Goal: Information Seeking & Learning: Check status

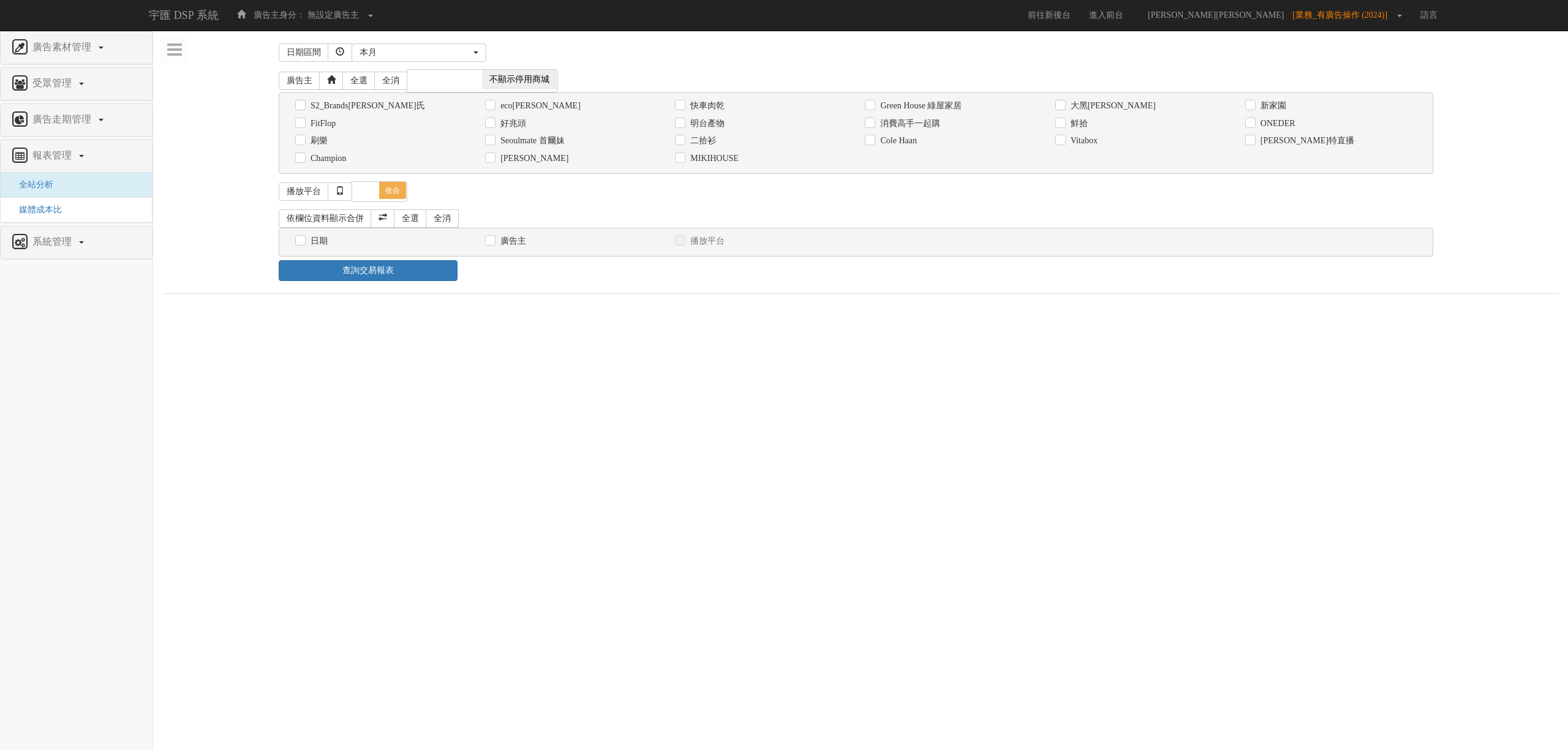
click at [1081, 172] on div "S2_Brands[PERSON_NAME]氏 [GEOGRAPHIC_DATA][PERSON_NAME] 快車肉乾 Green House 綠屋家居 [G…" at bounding box center [856, 133] width 1155 height 81
click at [342, 159] on label "Champion" at bounding box center [327, 158] width 39 height 12
click at [303, 159] on input "Champion" at bounding box center [299, 158] width 8 height 8
checkbox input "true"
click at [317, 245] on label "日期" at bounding box center [318, 240] width 20 height 12
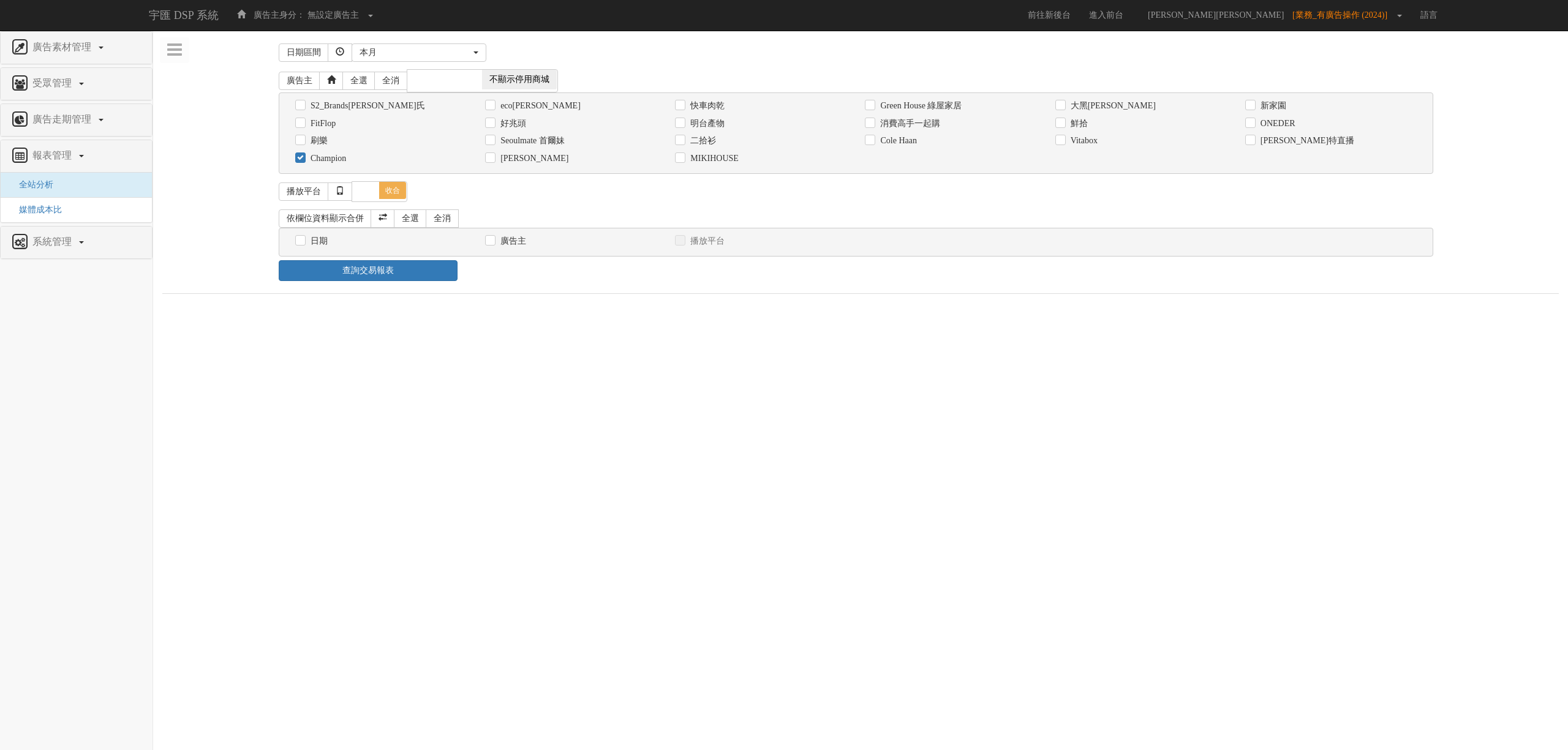
click at [303, 245] on input "日期" at bounding box center [299, 240] width 8 height 8
checkbox input "true"
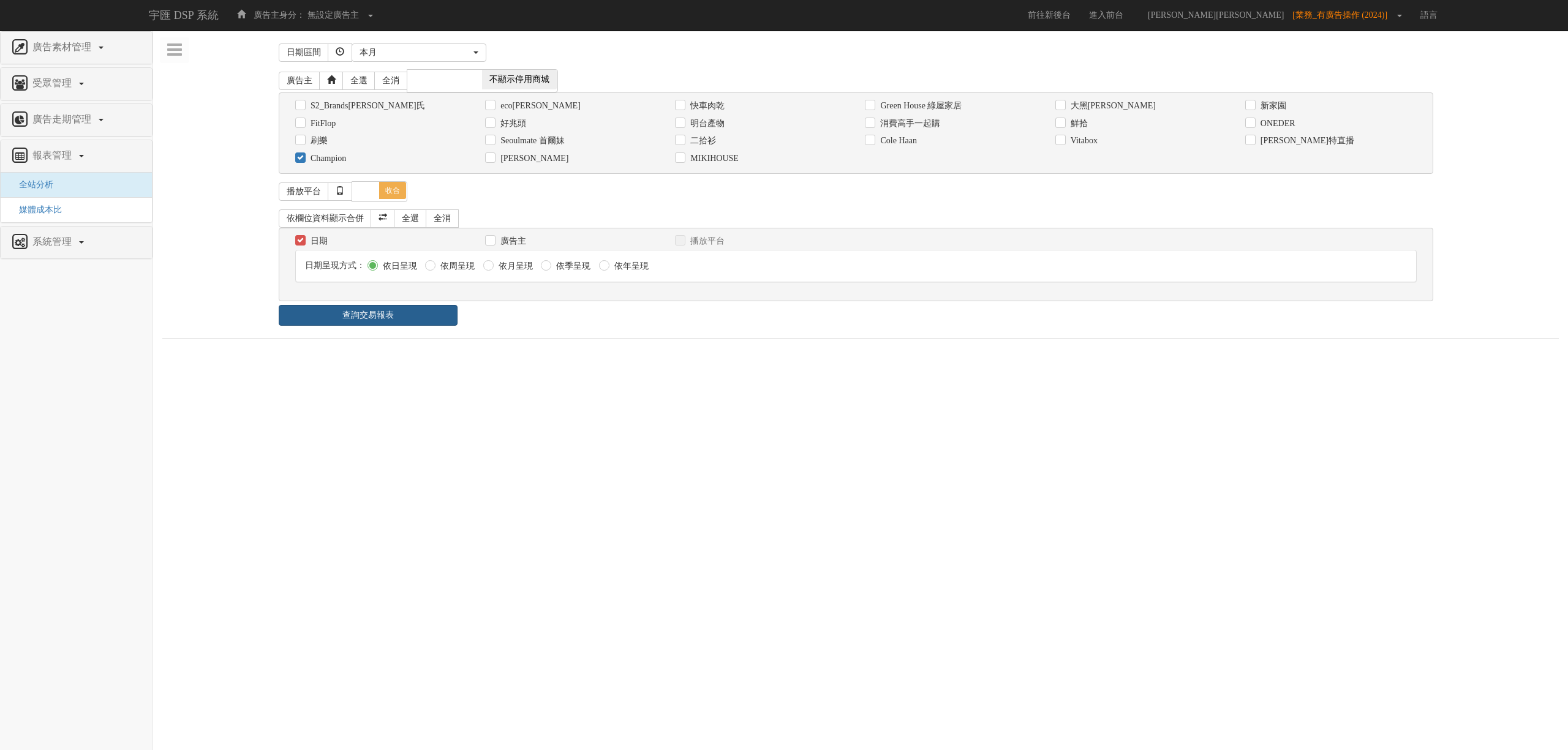
click at [366, 326] on link "查詢交易報表" at bounding box center [368, 315] width 179 height 21
click at [371, 322] on link "查詢交易報表" at bounding box center [368, 315] width 179 height 21
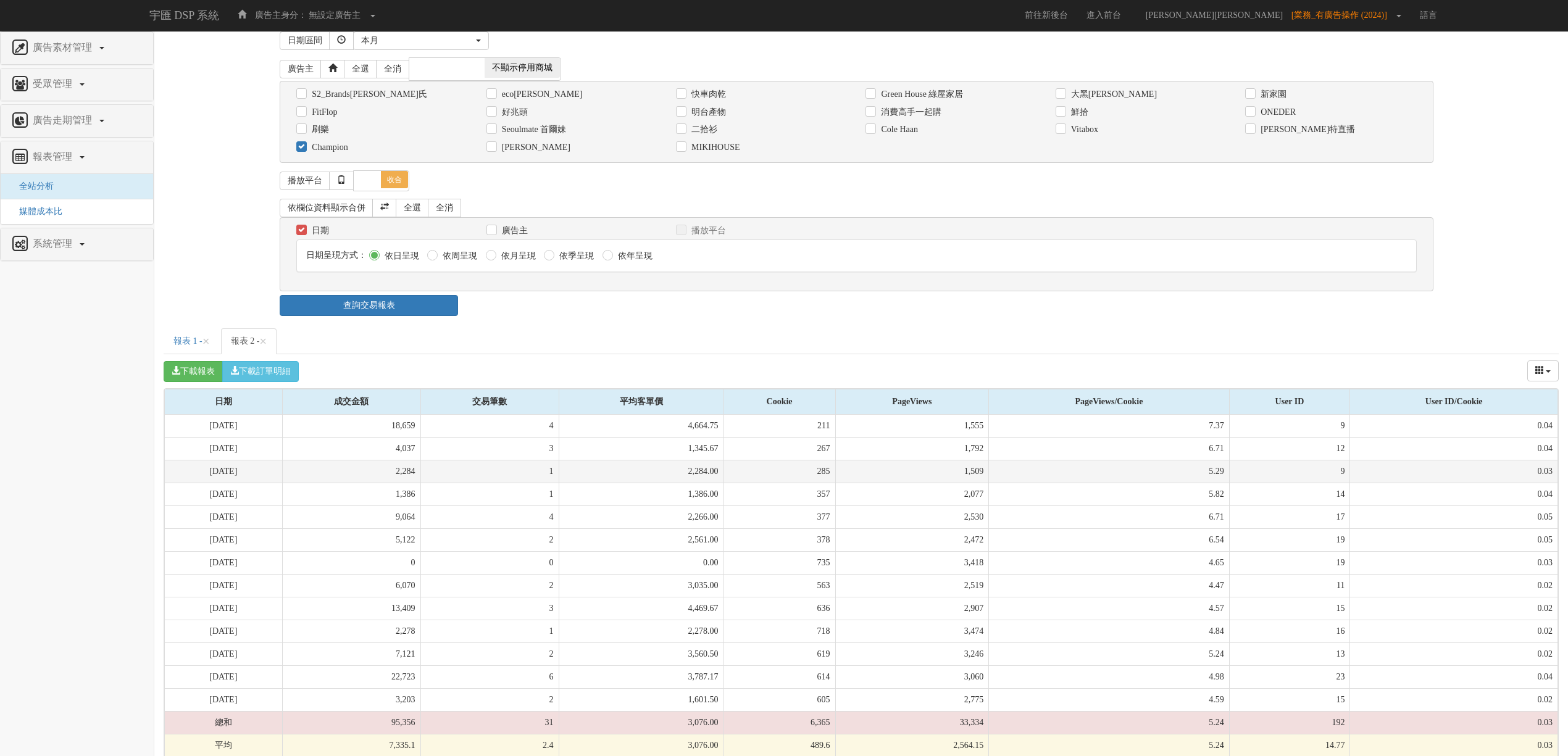
scroll to position [35, 0]
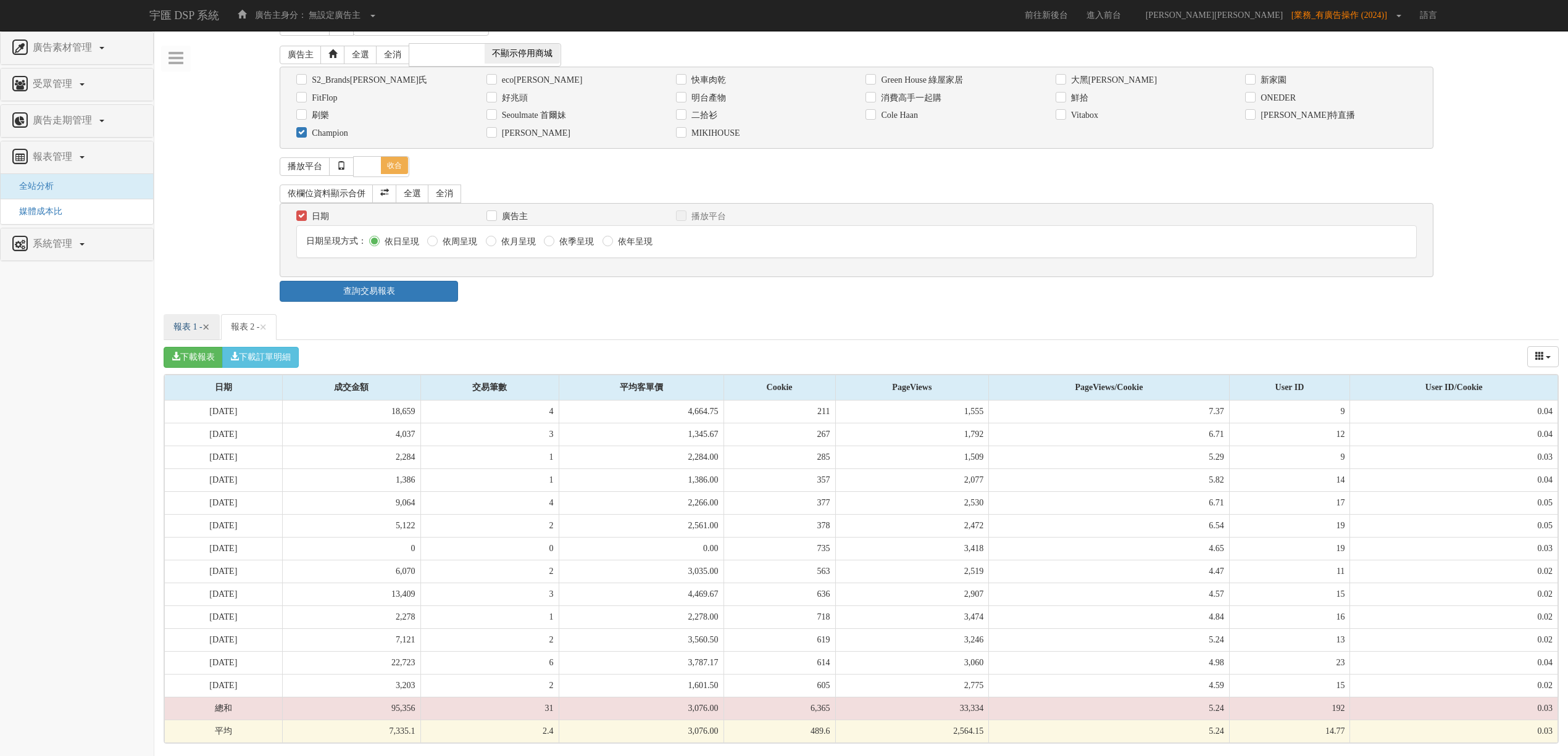
click at [210, 326] on span "×" at bounding box center [206, 327] width 7 height 15
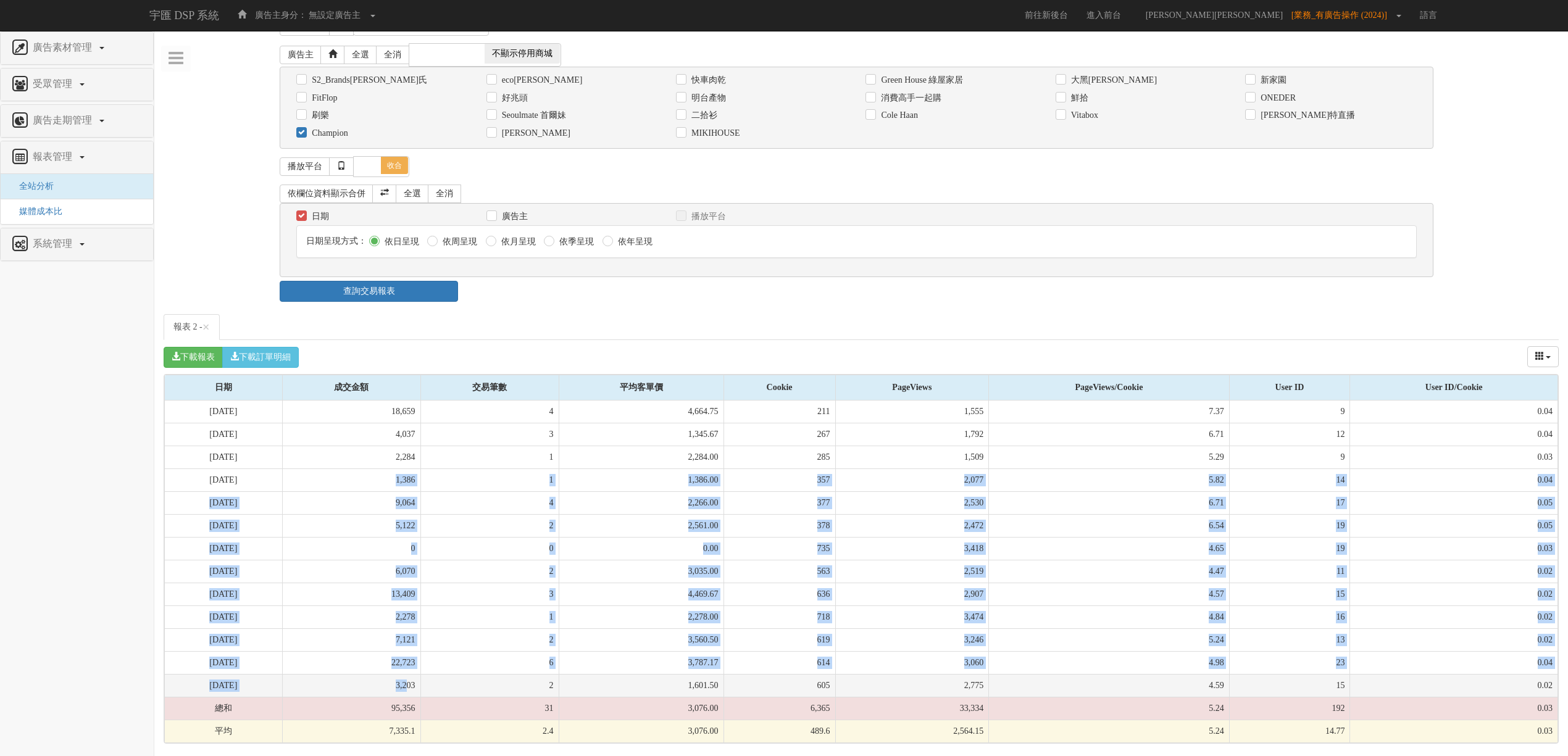
drag, startPoint x: 363, startPoint y: 480, endPoint x: 436, endPoint y: 692, distance: 224.2
click at [436, 692] on tbody "[DATE] 18,659 4 4,664.75 211 1,555 7.37 9 0.04 [DATE] 4,037 3 1,345.67 267 1,79…" at bounding box center [861, 572] width 1393 height 343
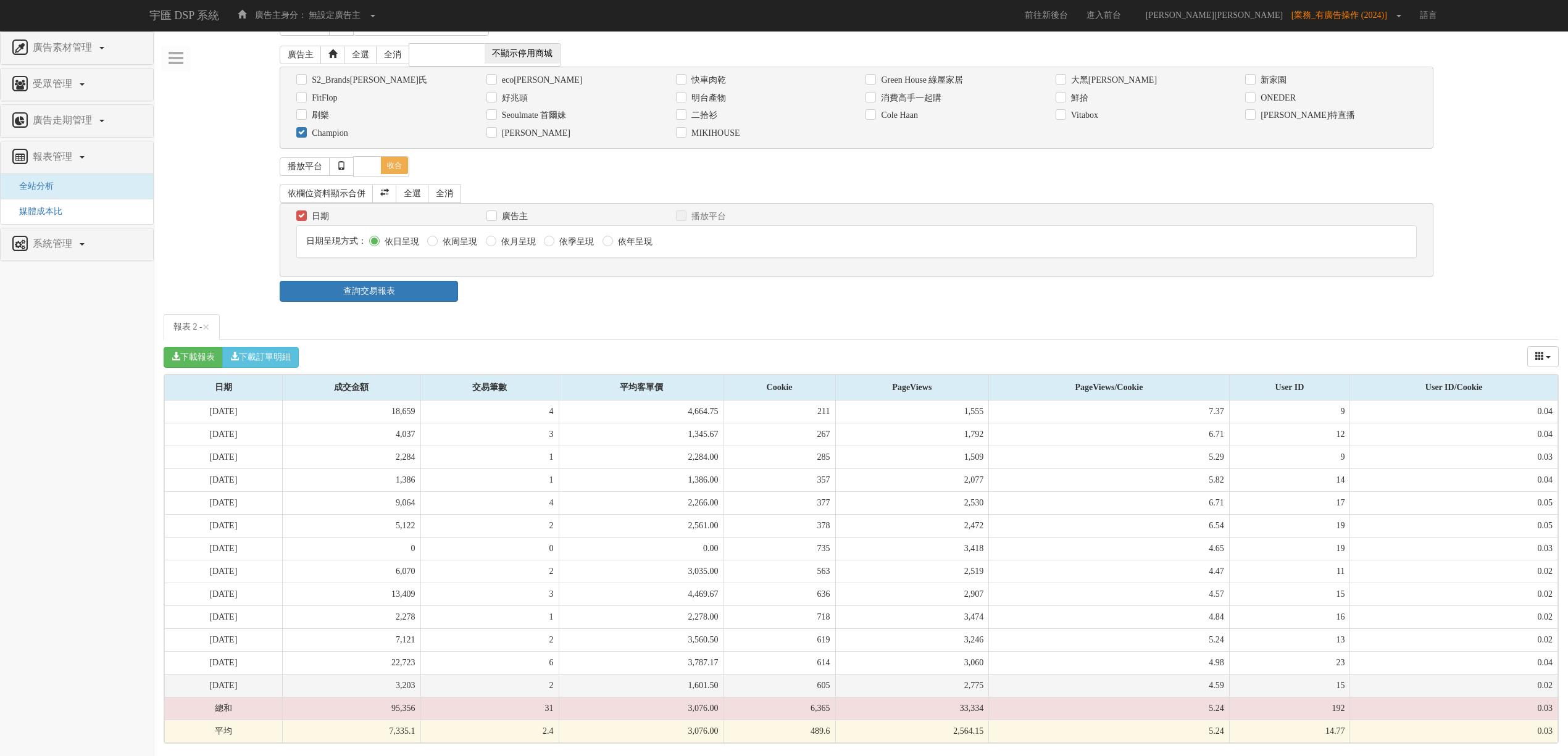
click at [420, 690] on td "3,203" at bounding box center [351, 685] width 138 height 23
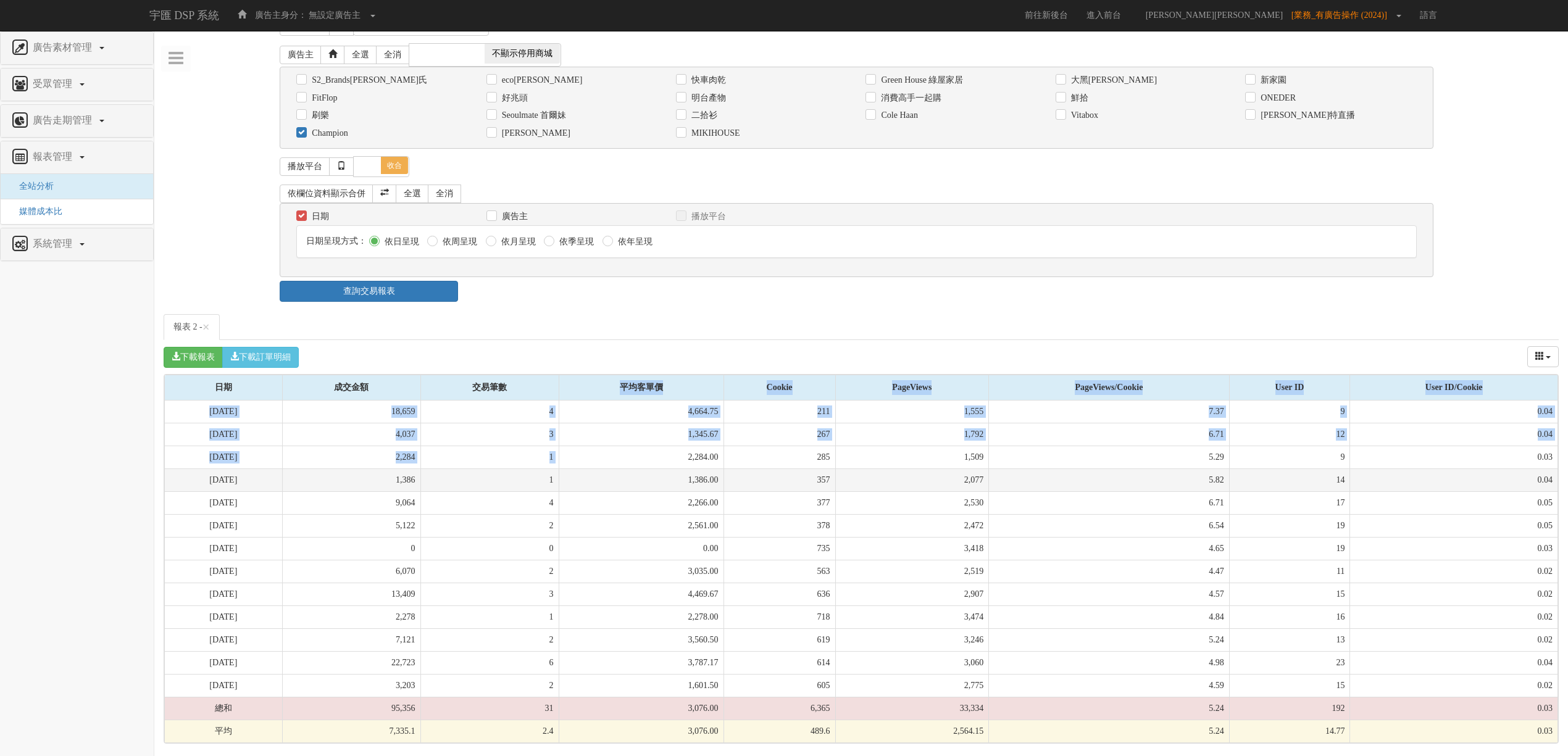
drag, startPoint x: 565, startPoint y: 386, endPoint x: 627, endPoint y: 467, distance: 102.0
click at [627, 467] on table "日期 成交金額 交易筆數 平均客單價 Cookie PageViews PageViews/Cookie User ID User ID/Cookie 日期 …" at bounding box center [861, 559] width 1394 height 369
click at [627, 468] on td "1,386.00" at bounding box center [641, 480] width 165 height 23
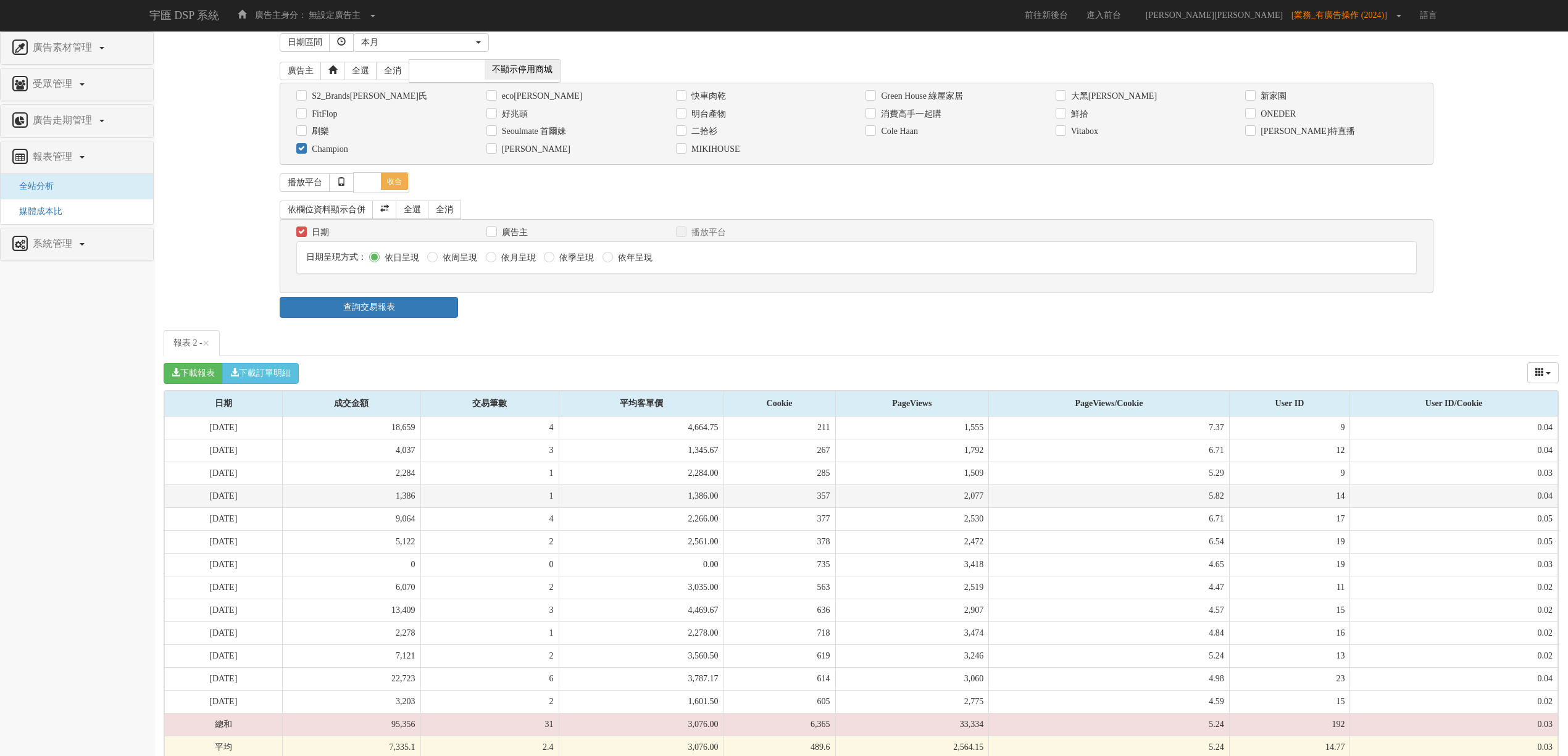
scroll to position [0, 0]
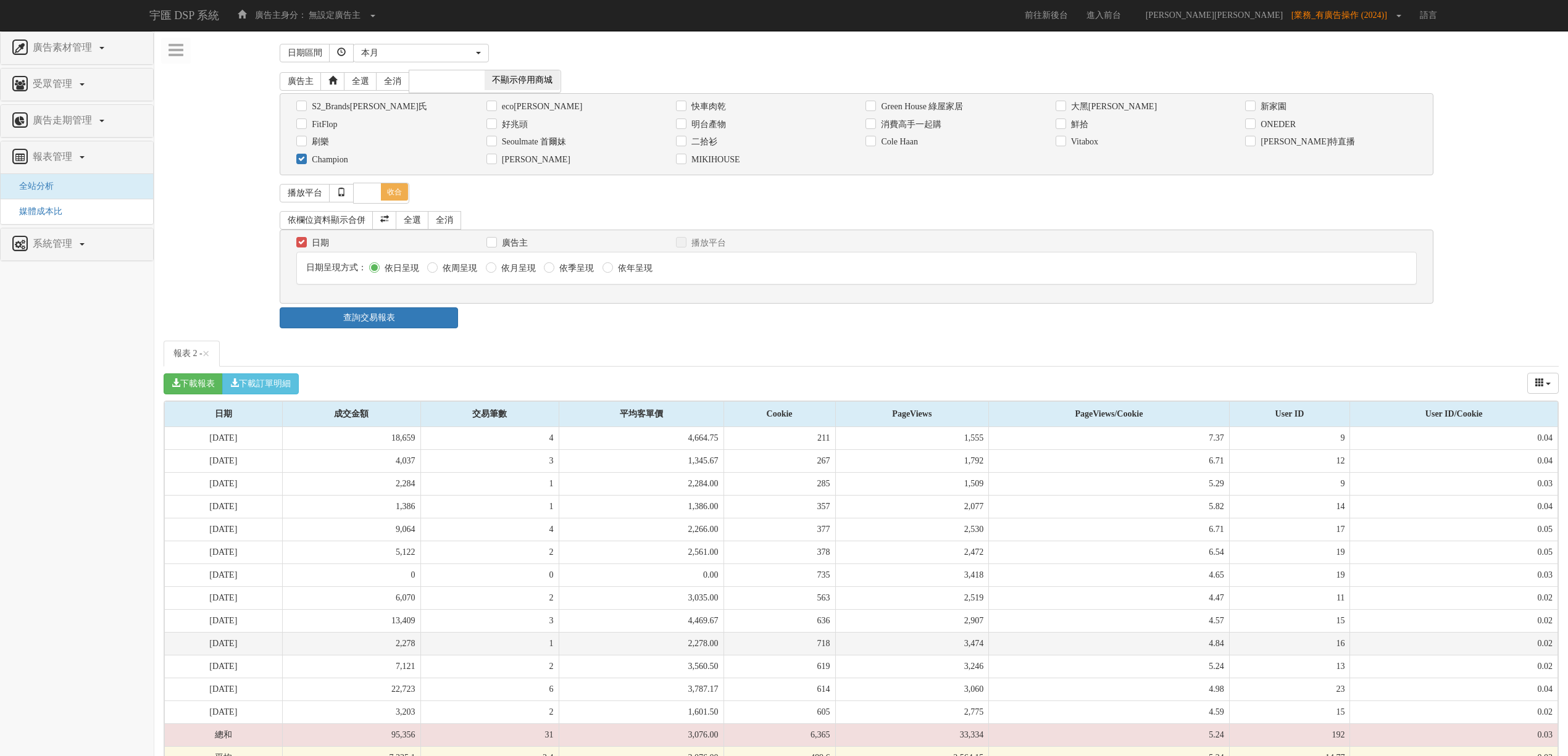
drag, startPoint x: 933, startPoint y: 357, endPoint x: 977, endPoint y: 645, distance: 291.3
click at [977, 645] on div "報表 2 - × 下載報表 下載訂單明細 成交金額 交易筆數 平均客單價 Cookie PageViews PageViews/Cookie User ID …" at bounding box center [861, 555] width 1395 height 430
click at [977, 645] on td "3,474" at bounding box center [912, 644] width 154 height 23
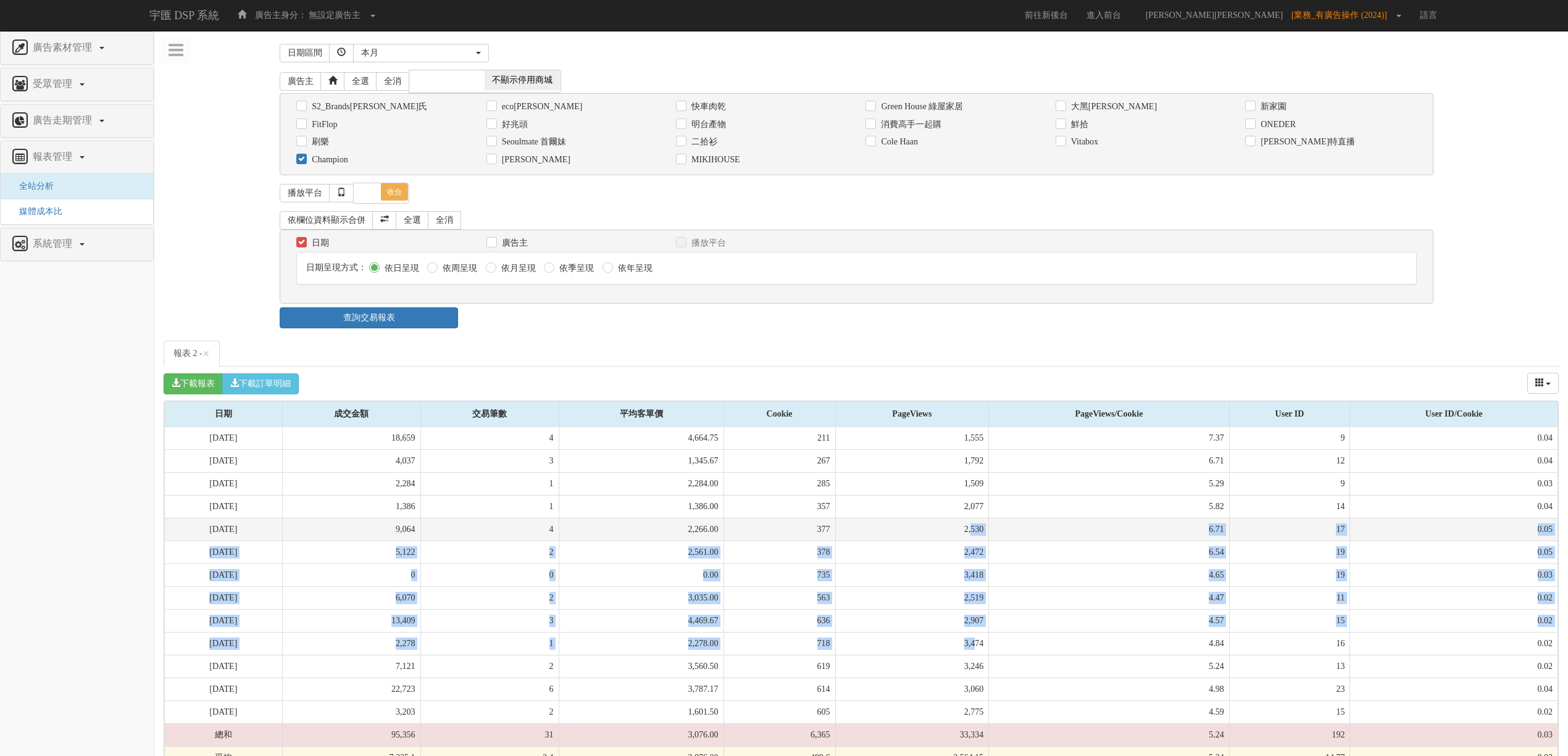
drag, startPoint x: 978, startPoint y: 652, endPoint x: 974, endPoint y: 529, distance: 123.1
click at [974, 529] on tbody "[DATE] 18,659 4 4,664.75 211 1,555 7.37 9 0.04 [DATE] 4,037 3 1,345.67 267 1,79…" at bounding box center [861, 598] width 1393 height 343
click at [974, 529] on td "2,530" at bounding box center [912, 529] width 154 height 23
drag, startPoint x: 975, startPoint y: 512, endPoint x: 975, endPoint y: 655, distance: 143.0
click at [975, 655] on tbody "[DATE] 18,659 4 4,664.75 211 1,555 7.37 9 0.04 [DATE] 4,037 3 1,345.67 267 1,79…" at bounding box center [861, 598] width 1393 height 343
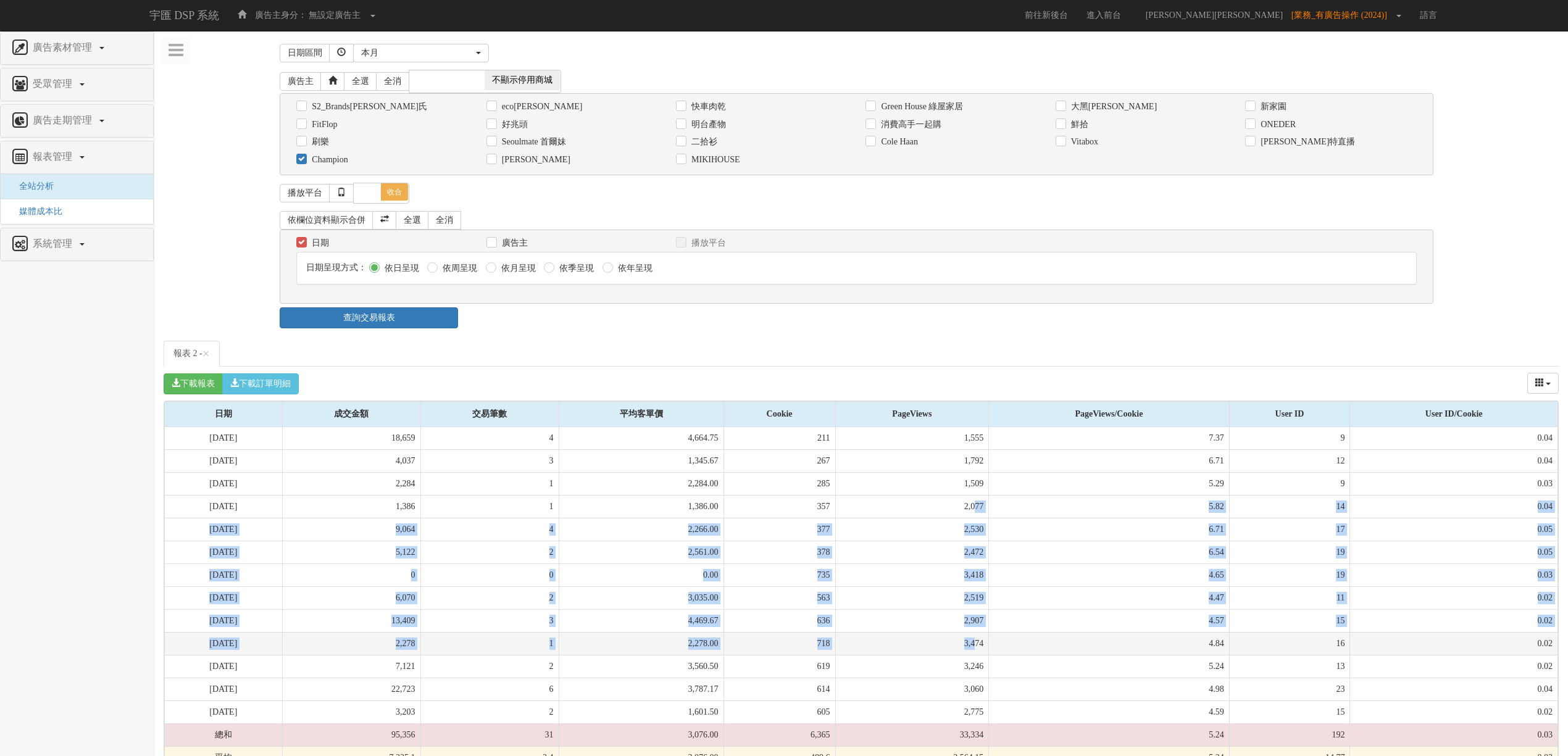
click at [975, 655] on td "3,474" at bounding box center [912, 644] width 154 height 23
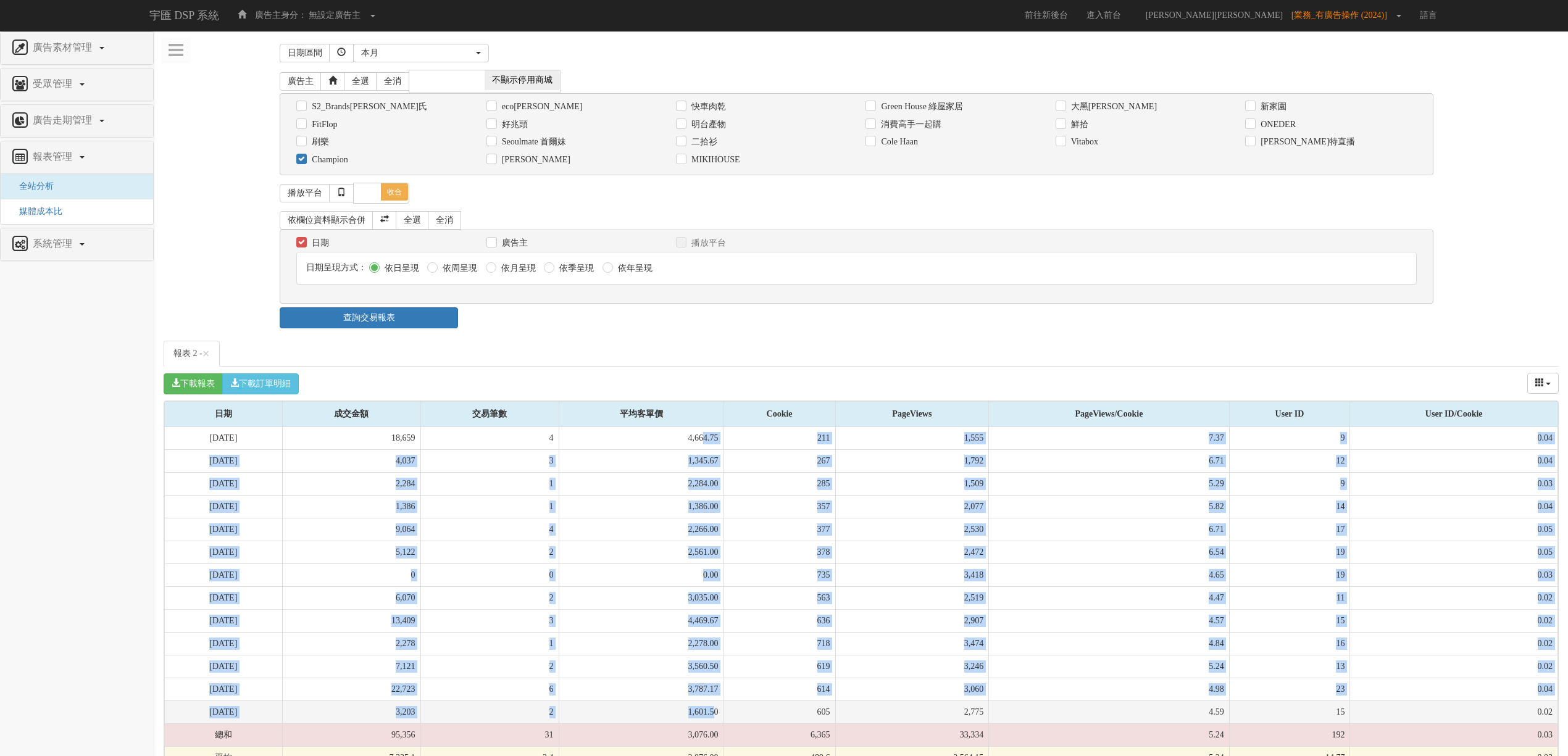
drag, startPoint x: 702, startPoint y: 447, endPoint x: 719, endPoint y: 712, distance: 265.5
click at [719, 712] on tbody "[DATE] 18,659 4 4,664.75 211 1,555 7.37 9 0.04 [DATE] 4,037 3 1,345.67 267 1,79…" at bounding box center [861, 598] width 1393 height 343
click at [710, 719] on td "1,601.50" at bounding box center [641, 712] width 165 height 23
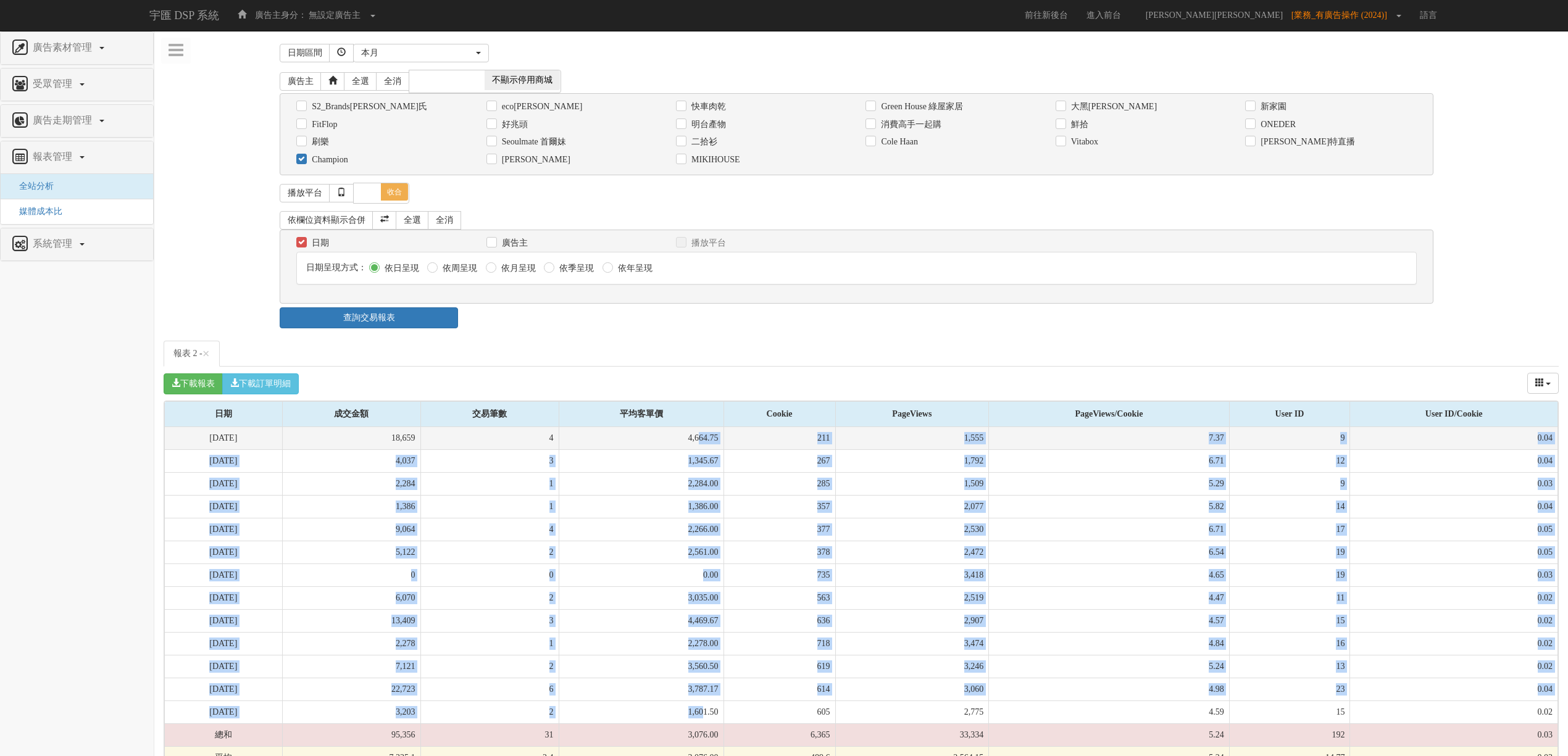
drag, startPoint x: 707, startPoint y: 721, endPoint x: 701, endPoint y: 447, distance: 274.1
click at [701, 447] on tbody "[DATE] 18,659 4 4,664.75 211 1,555 7.37 9 0.04 [DATE] 4,037 3 1,345.67 267 1,79…" at bounding box center [861, 598] width 1393 height 343
click at [702, 446] on td "4,664.75" at bounding box center [641, 439] width 165 height 23
click at [705, 472] on td "1,345.67" at bounding box center [641, 461] width 165 height 23
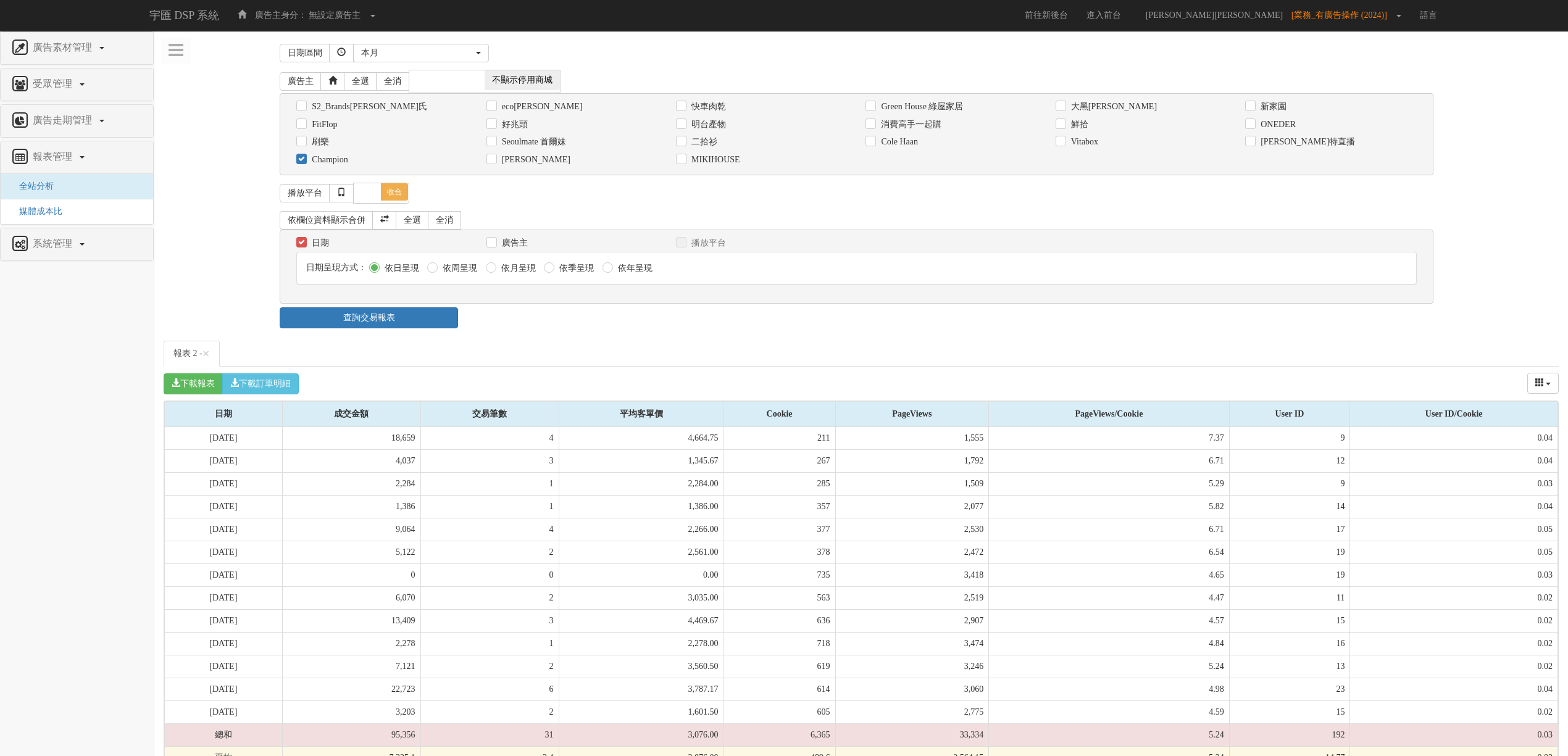
click at [1360, 60] on div "[DATE] 本[PERSON_NAME] 本月 上月 過去7天 過去14天 過去30天 指定日期 本月" at bounding box center [897, 53] width 1089 height 18
